Goal: Task Accomplishment & Management: Complete application form

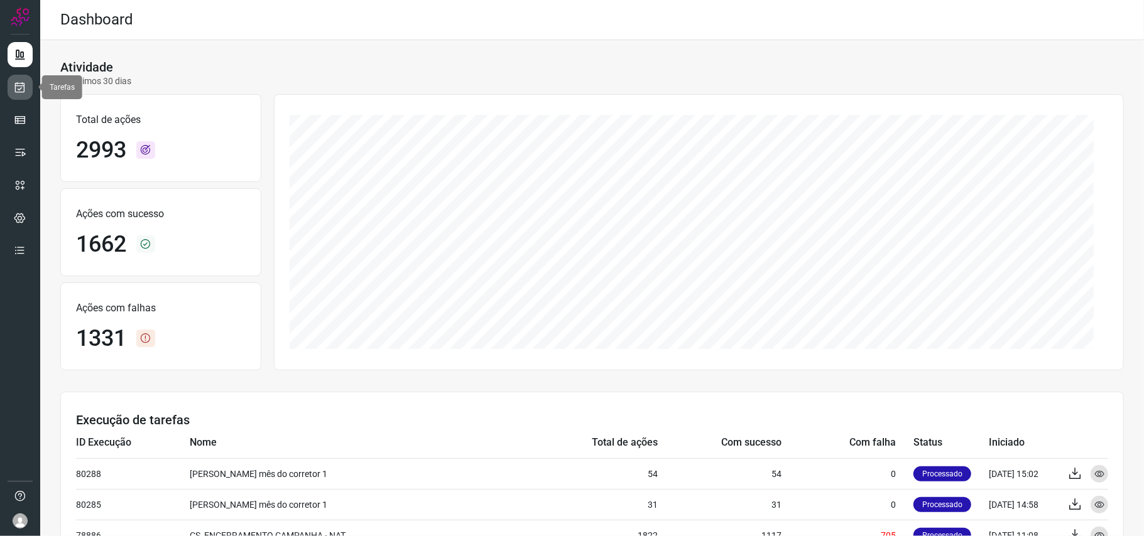
click at [20, 89] on icon at bounding box center [20, 87] width 13 height 13
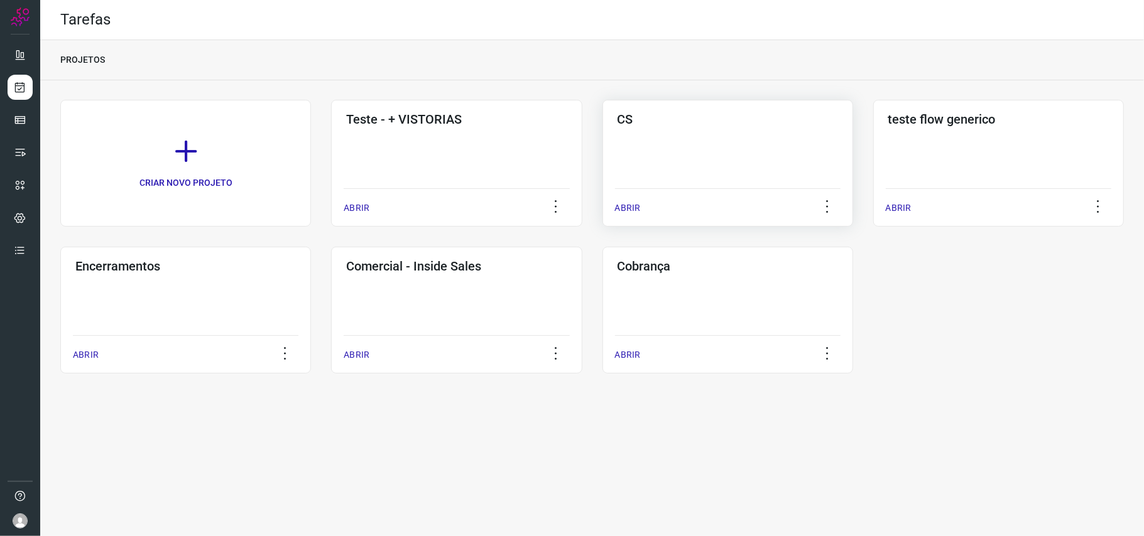
click at [777, 109] on div "CS" at bounding box center [727, 117] width 225 height 20
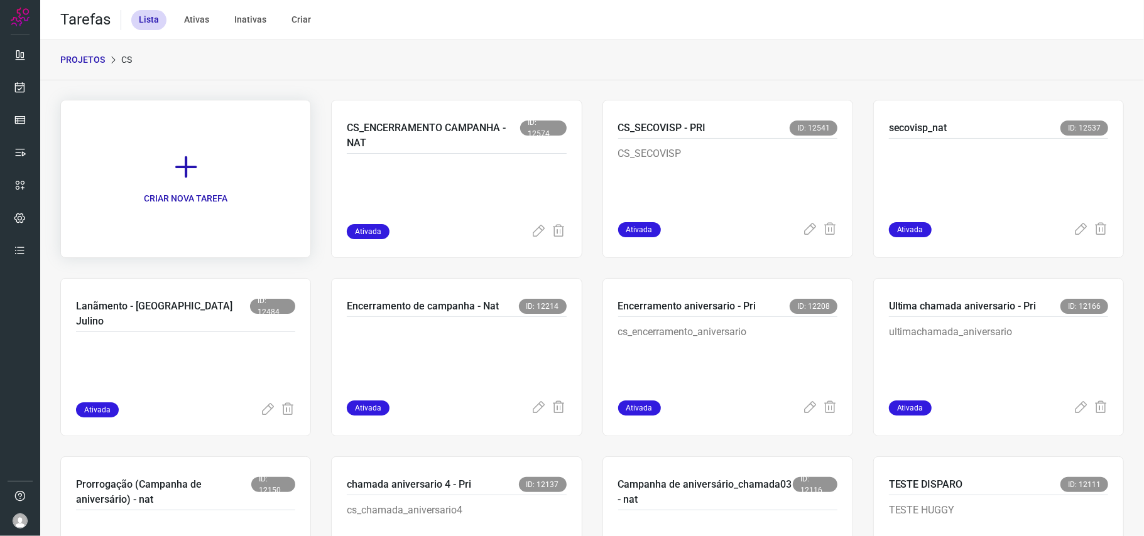
click at [192, 168] on icon at bounding box center [186, 167] width 28 height 28
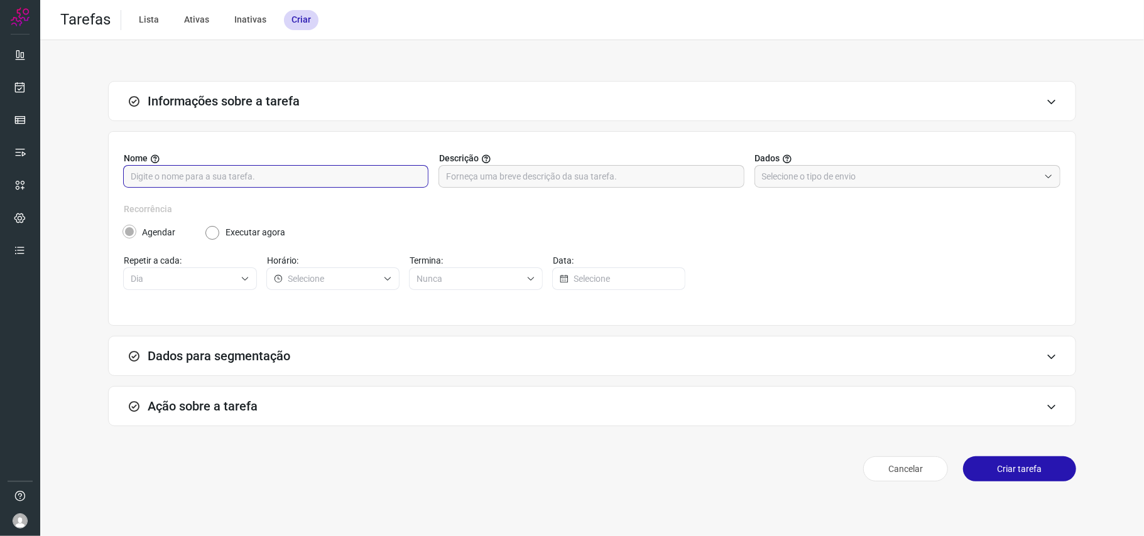
click at [300, 174] on input "text" at bounding box center [276, 176] width 290 height 21
type input "m"
type input "n"
type input "I"
type input "Lançamento de campanha (nat)"
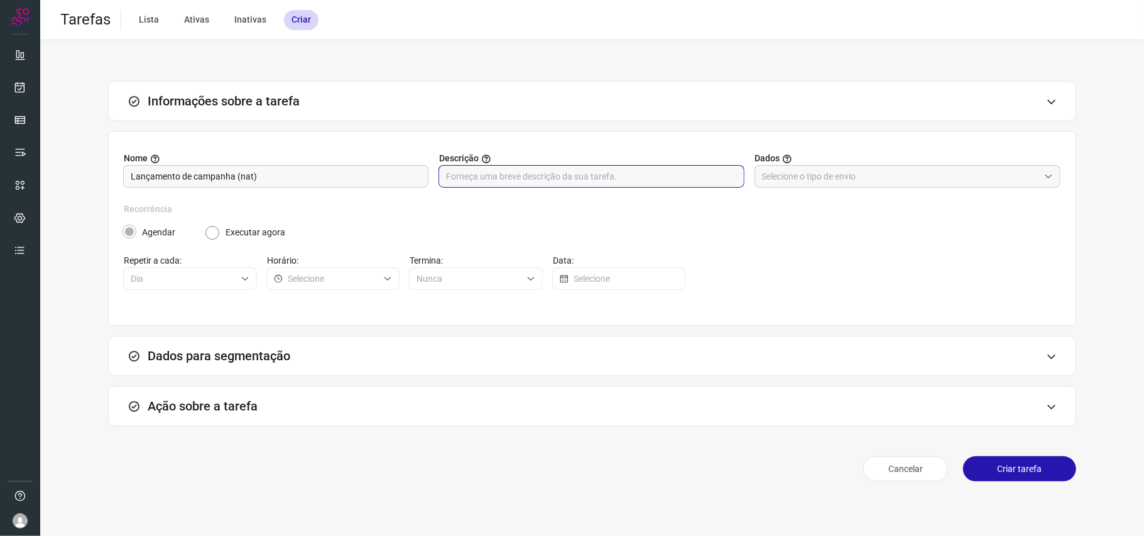
click at [729, 214] on label "Recorrência" at bounding box center [592, 209] width 936 height 13
click at [602, 205] on label "Recorrência" at bounding box center [592, 209] width 936 height 13
click at [847, 184] on input "text" at bounding box center [900, 176] width 277 height 21
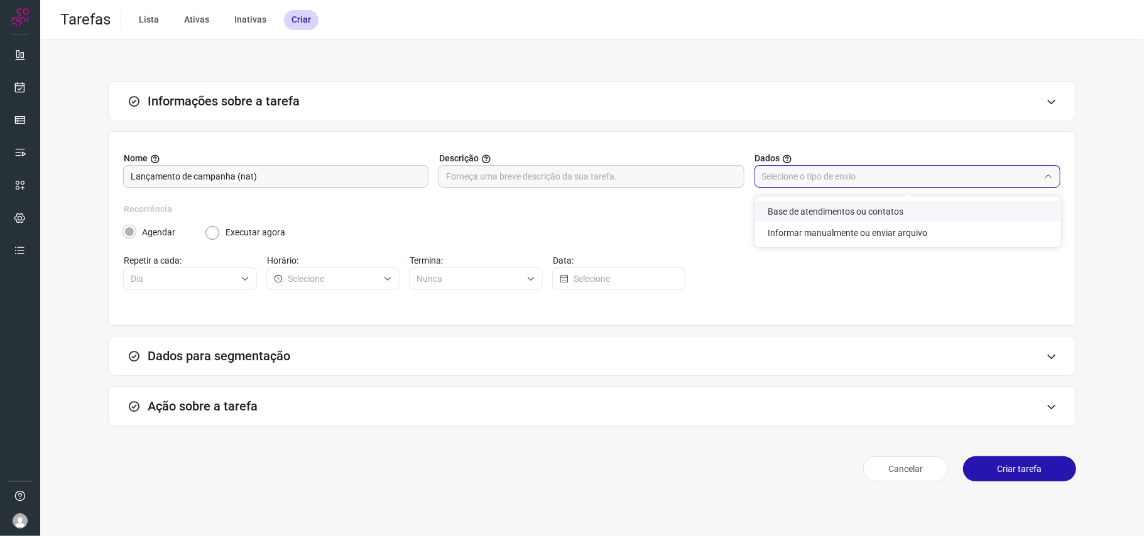
click at [833, 212] on li "Base de atendimentos ou contatos" at bounding box center [908, 211] width 306 height 21
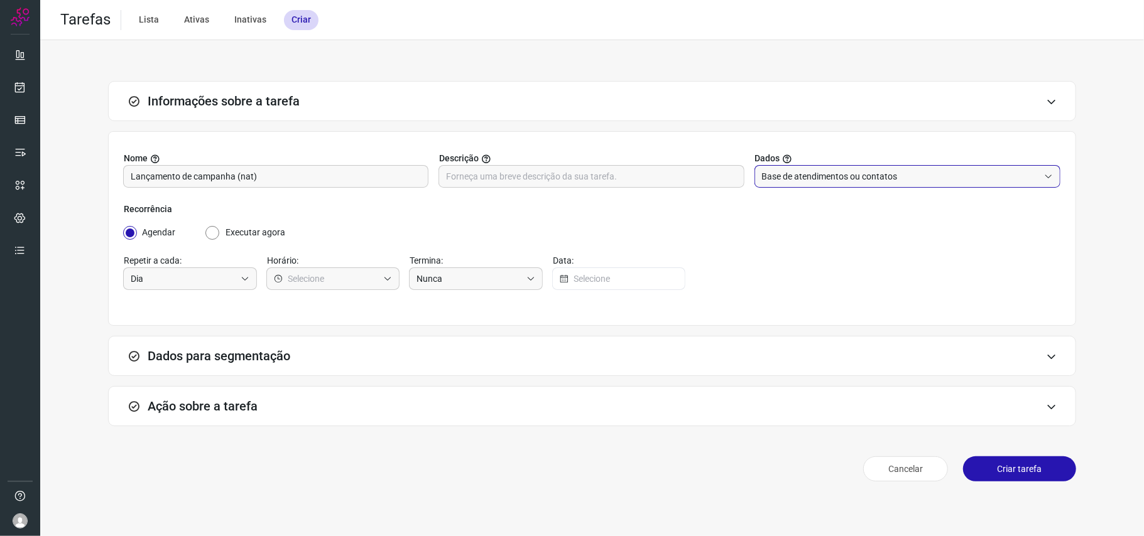
click at [845, 186] on input "Base de atendimentos ou contatos" at bounding box center [900, 176] width 277 height 21
click at [845, 237] on li "Informar manualmente ou enviar arquivo" at bounding box center [908, 232] width 306 height 21
type input "Informar manualmente ou enviar arquivo"
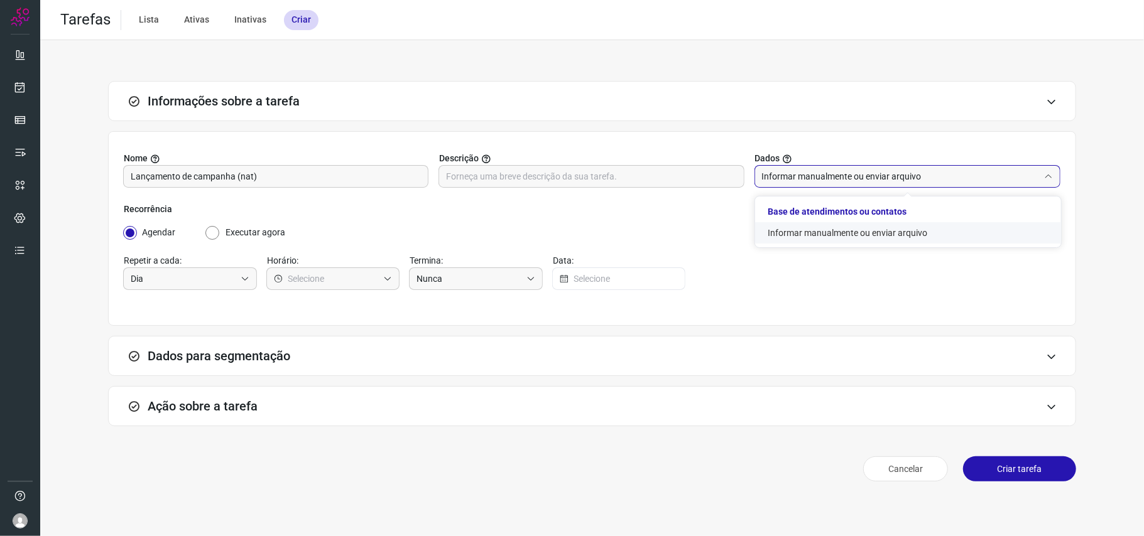
radio input "false"
radio input "true"
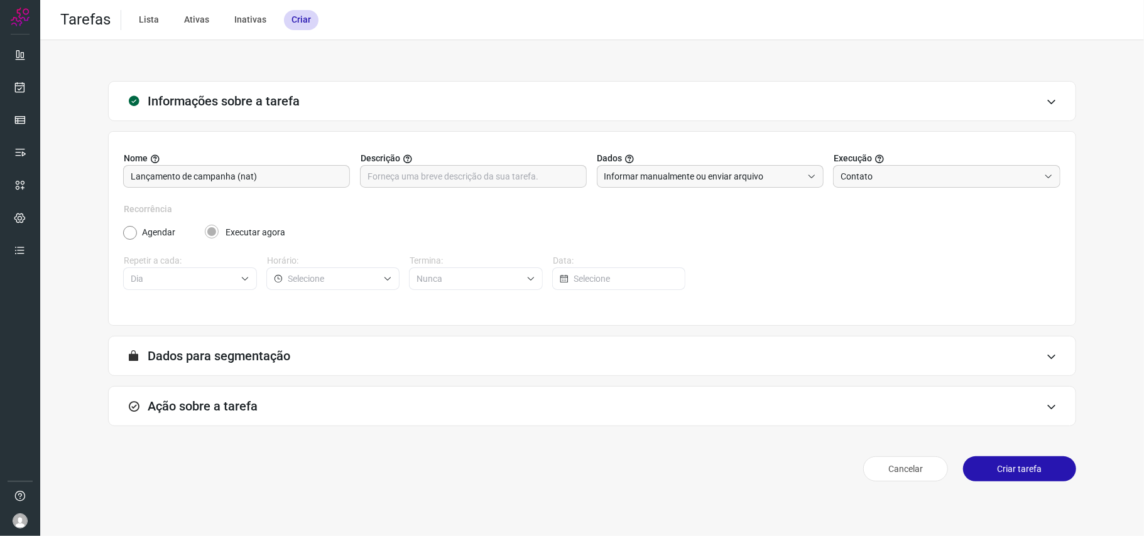
click at [490, 382] on form "A segmentação de dados está desabilitada porque a opção de envio manual foi sel…" at bounding box center [592, 361] width 968 height 50
click at [499, 409] on div "Ação sobre a tarefa" at bounding box center [592, 406] width 968 height 40
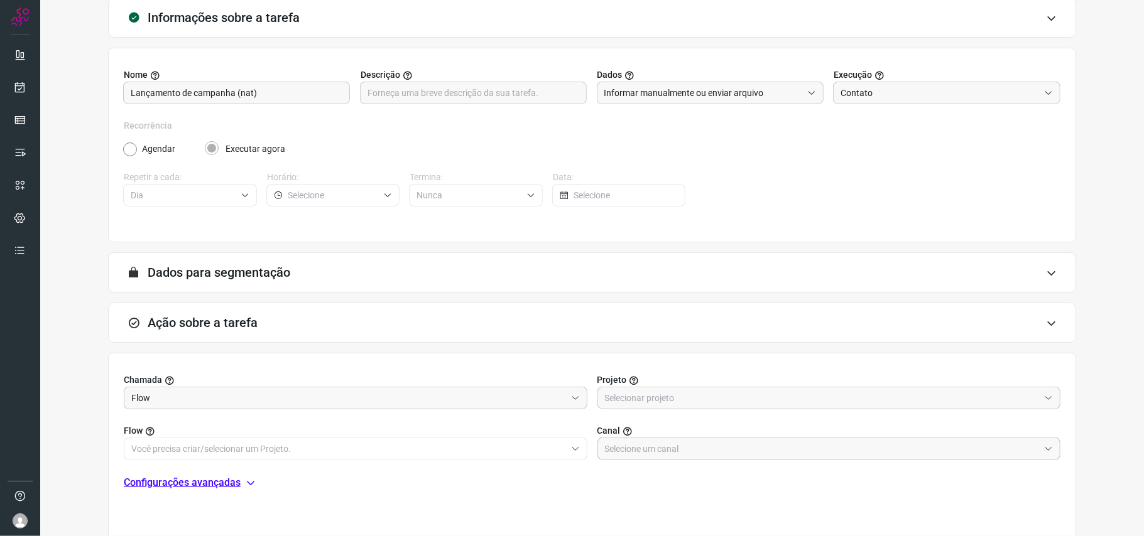
scroll to position [161, 0]
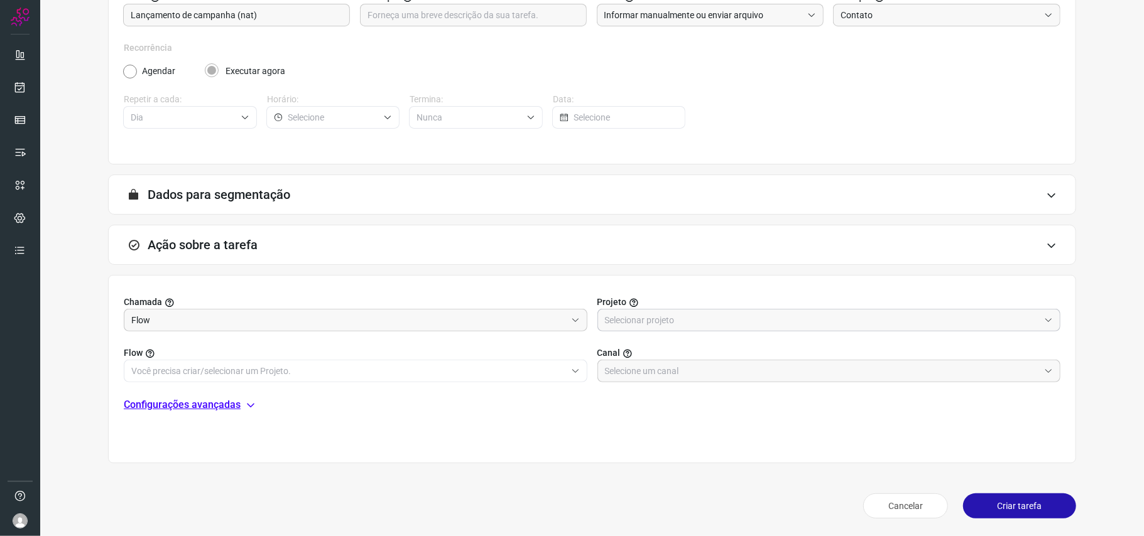
click at [707, 320] on input "text" at bounding box center [822, 320] width 435 height 21
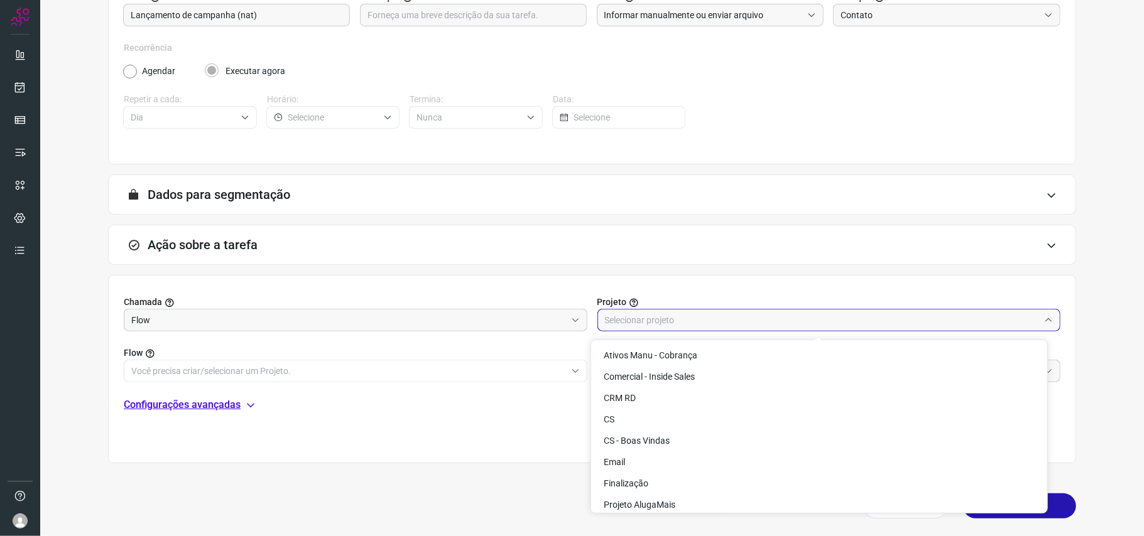
click at [707, 320] on input "text" at bounding box center [822, 320] width 435 height 21
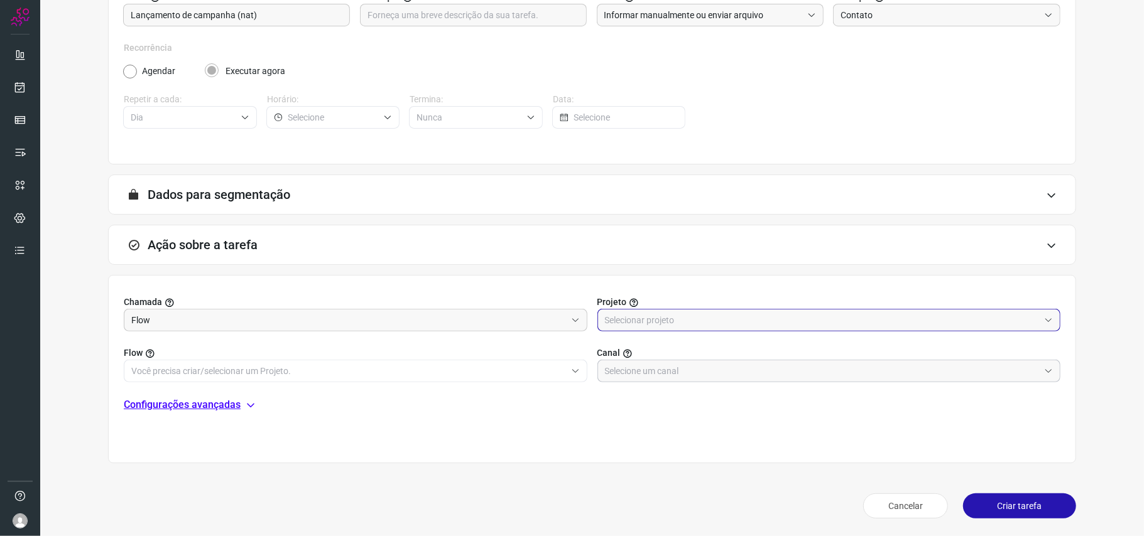
click at [676, 363] on input "text" at bounding box center [822, 371] width 435 height 21
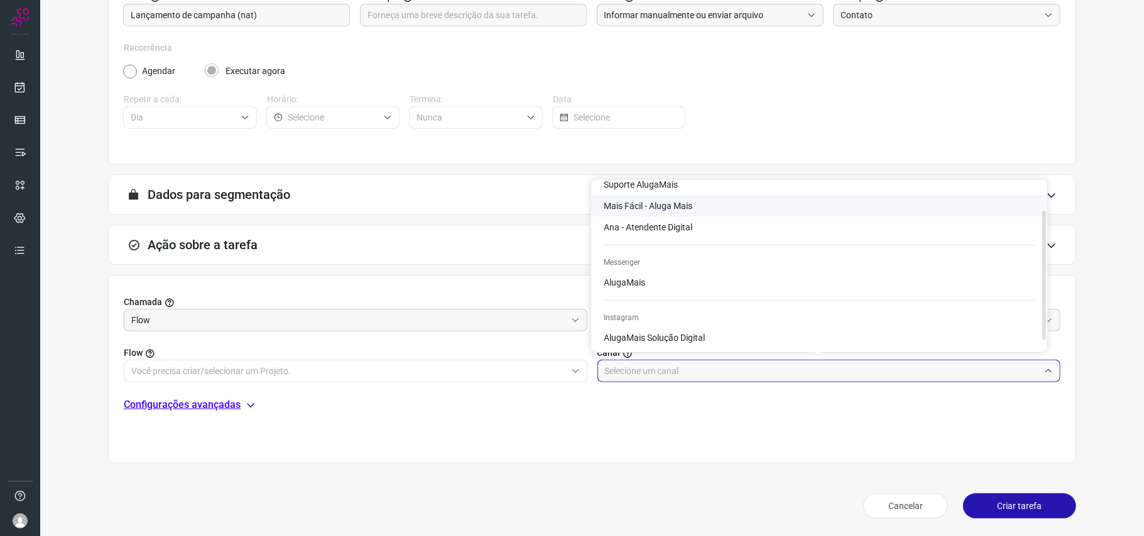
scroll to position [0, 0]
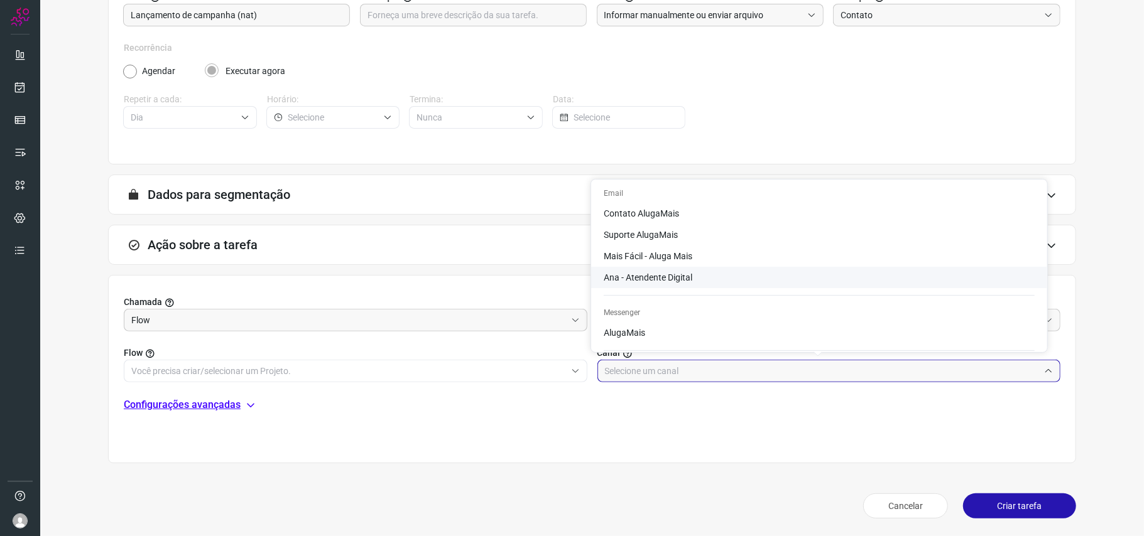
click at [521, 475] on div "Informações sobre a tarefa Nome Lançamento de campanha (nat) Descrição Dados In…" at bounding box center [591, 222] width 1063 height 604
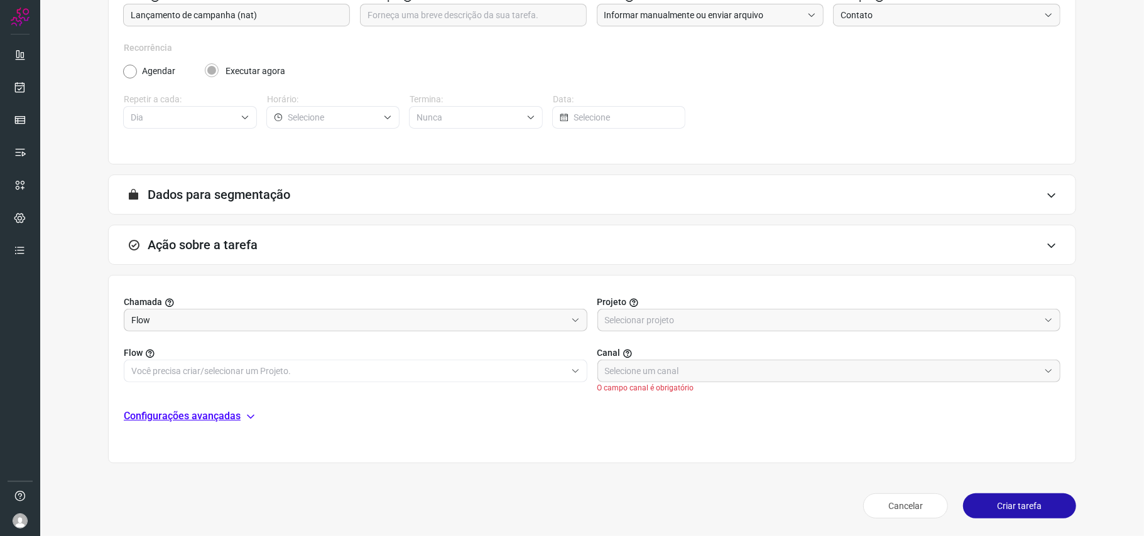
click at [701, 197] on div "A segmentação de dados está desabilitada porque a opção de envio manual foi sel…" at bounding box center [592, 195] width 968 height 40
